Goal: Task Accomplishment & Management: Manage account settings

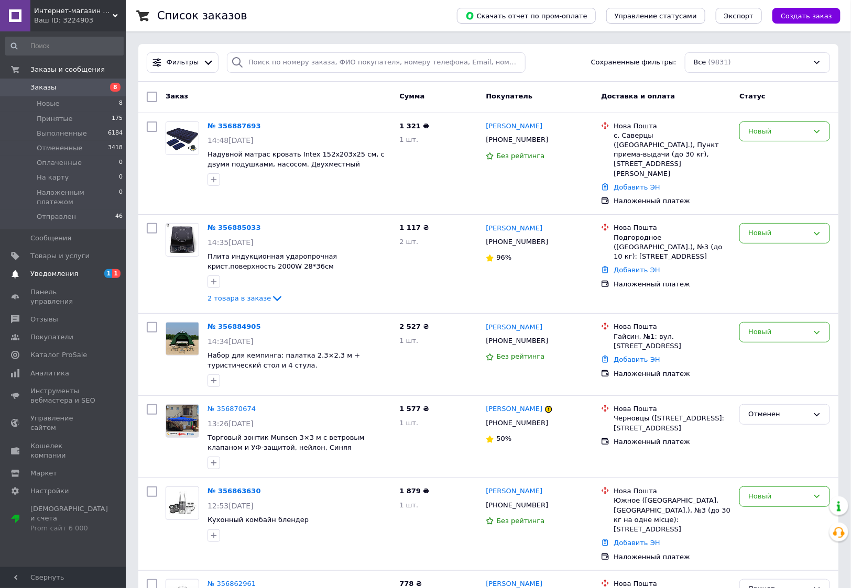
click at [72, 269] on span "Уведомления" at bounding box center [54, 273] width 48 height 9
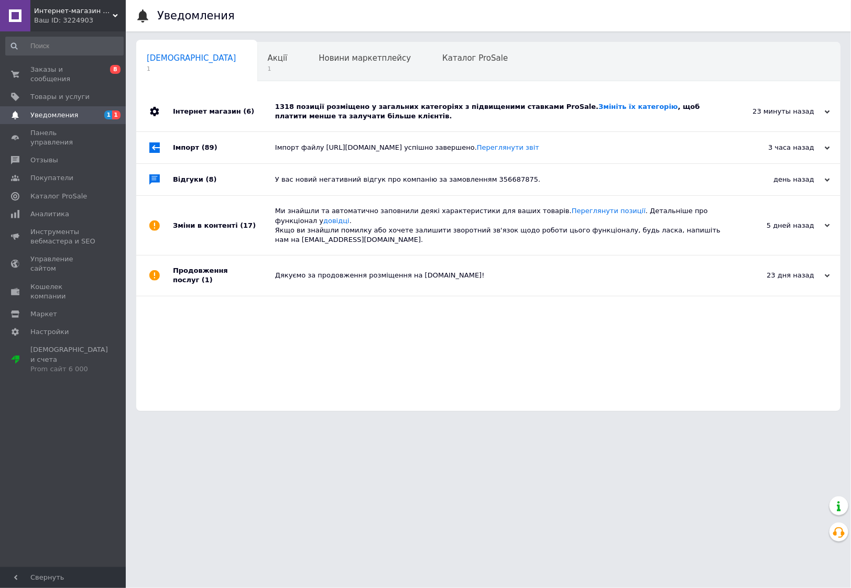
click at [830, 111] on div "23 минуты назад [DATE]" at bounding box center [782, 112] width 115 height 40
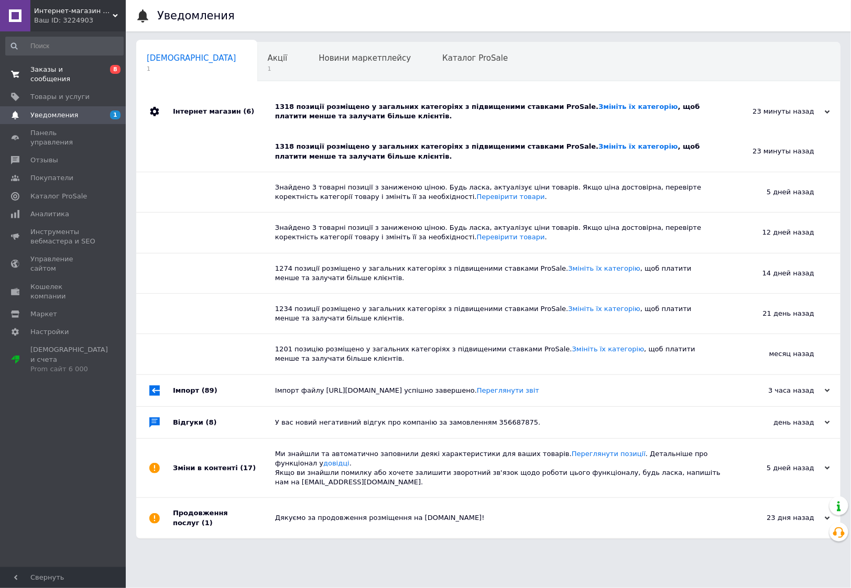
click at [51, 79] on span "Заказы и сообщения" at bounding box center [63, 74] width 67 height 19
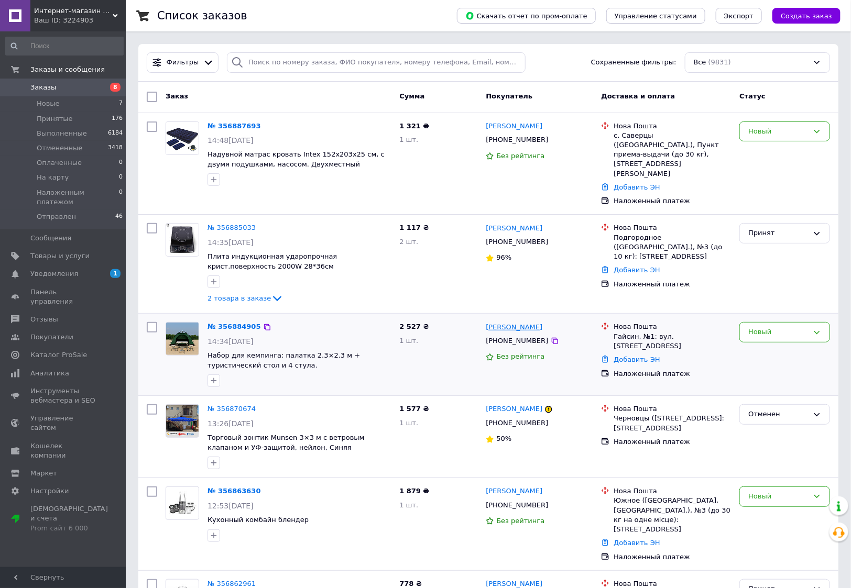
click at [523, 323] on link "[PERSON_NAME]" at bounding box center [514, 328] width 57 height 10
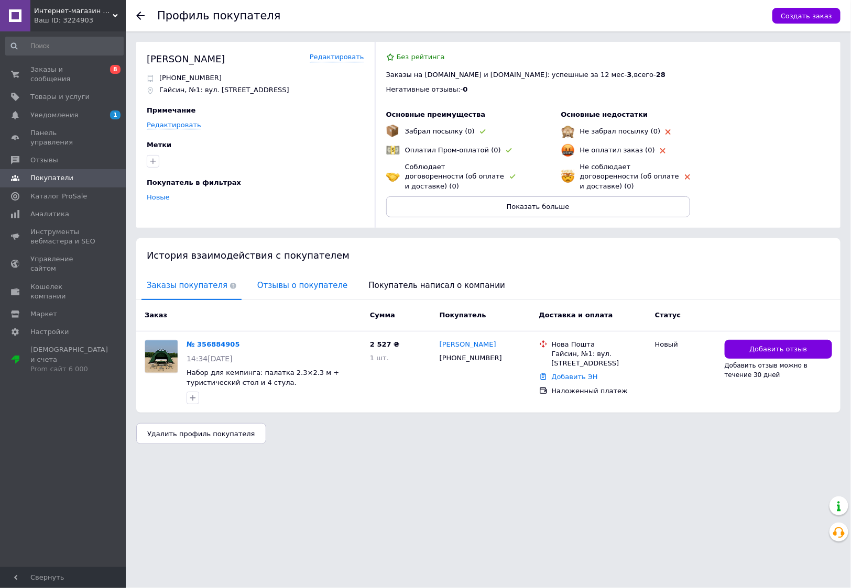
click at [271, 279] on span "Отзывы о покупателе" at bounding box center [302, 285] width 101 height 27
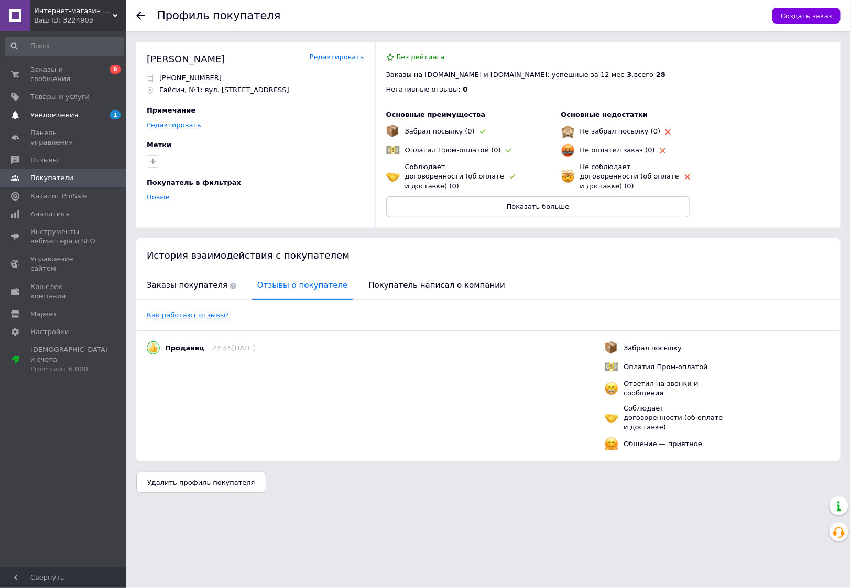
click at [89, 116] on span "Уведомления" at bounding box center [63, 115] width 67 height 9
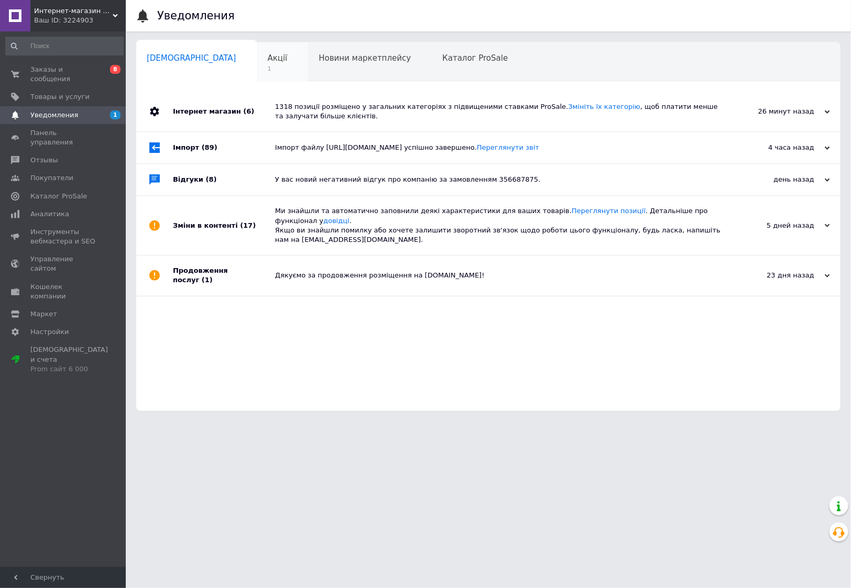
click at [268, 61] on span "Акції" at bounding box center [278, 57] width 20 height 9
